Goal: Find specific page/section: Find specific page/section

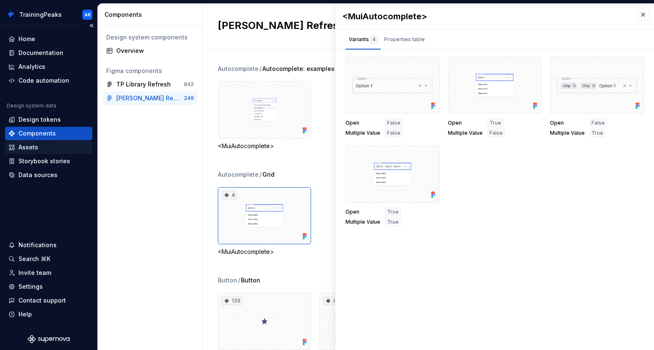
click at [22, 148] on div "Assets" at bounding box center [28, 147] width 20 height 8
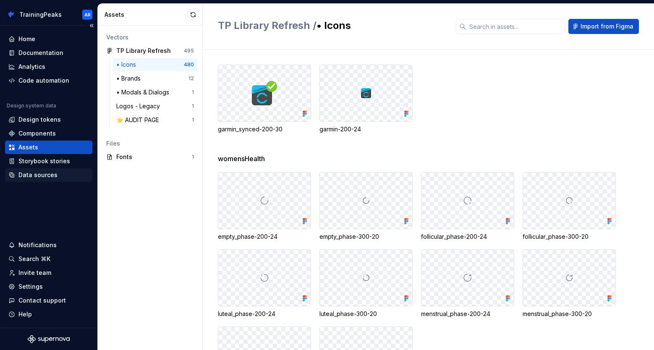
click at [40, 177] on div "Data sources" at bounding box center [37, 175] width 39 height 8
